Goal: Task Accomplishment & Management: Use online tool/utility

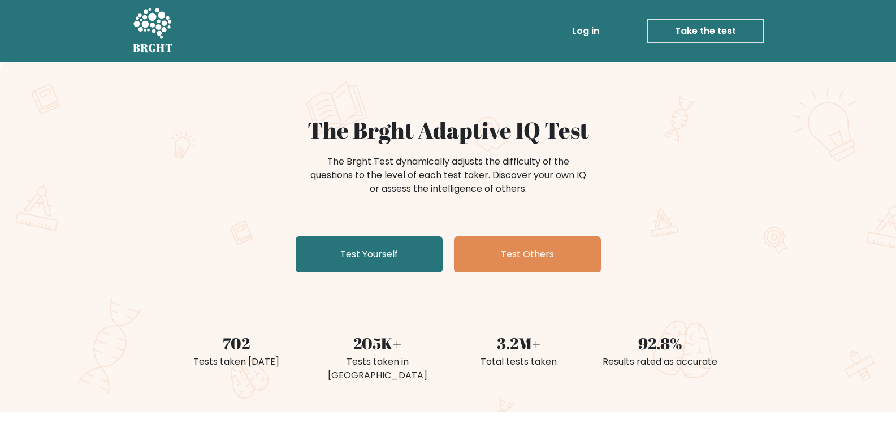
click at [719, 32] on link "Take the test" at bounding box center [706, 31] width 117 height 24
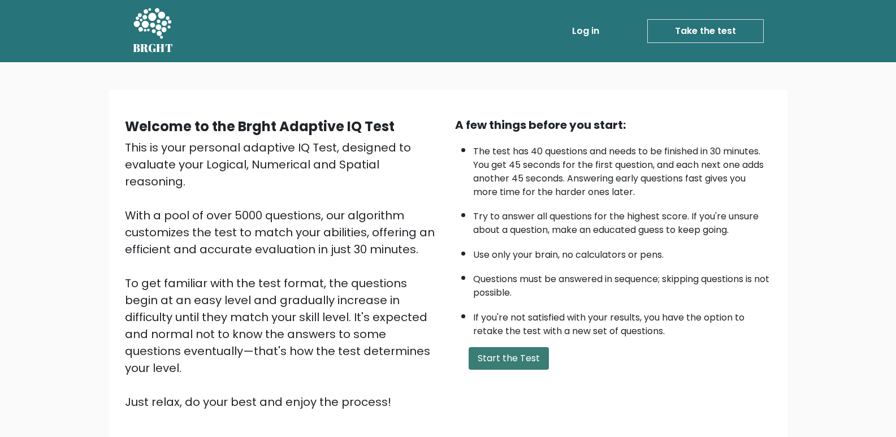
click at [535, 357] on button "Start the Test" at bounding box center [509, 358] width 80 height 23
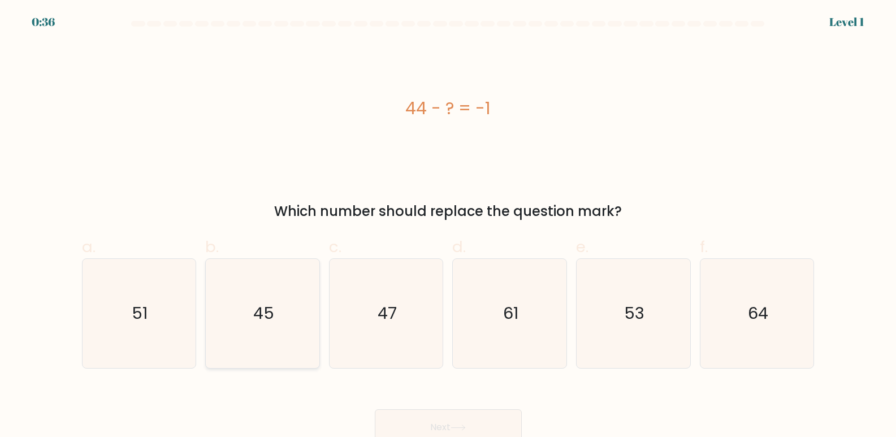
click at [256, 340] on icon "45" at bounding box center [262, 313] width 109 height 109
click at [449, 226] on input "b. 45" at bounding box center [449, 222] width 1 height 7
radio input "true"
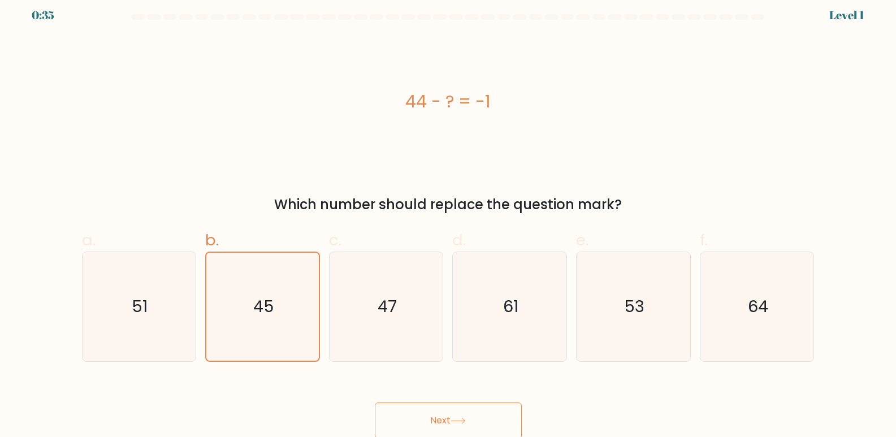
scroll to position [8, 0]
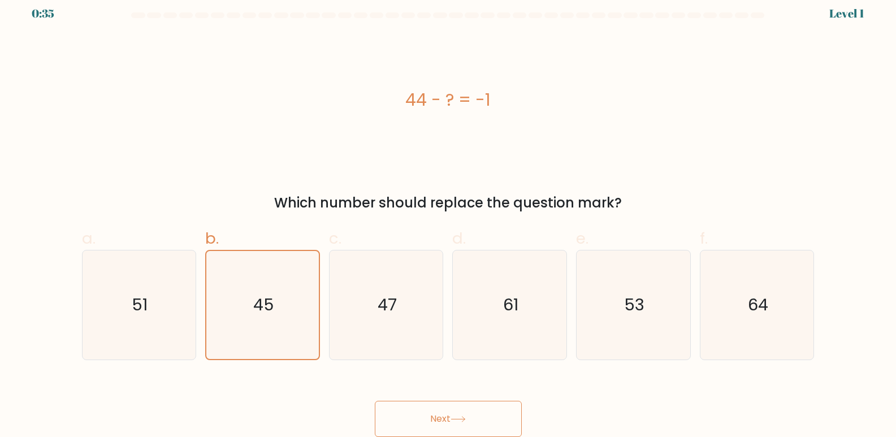
click at [437, 420] on button "Next" at bounding box center [448, 419] width 147 height 36
